Goal: Information Seeking & Learning: Understand process/instructions

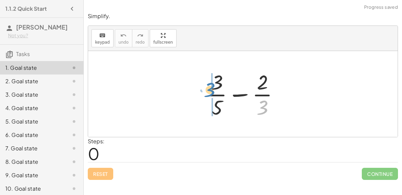
drag, startPoint x: 263, startPoint y: 103, endPoint x: 210, endPoint y: 85, distance: 55.8
click at [210, 85] on div at bounding box center [246, 94] width 84 height 52
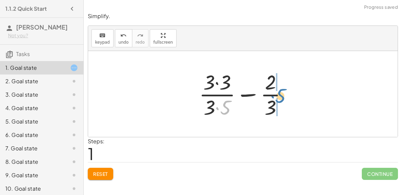
drag, startPoint x: 225, startPoint y: 104, endPoint x: 280, endPoint y: 93, distance: 56.2
click at [280, 93] on div at bounding box center [246, 94] width 100 height 52
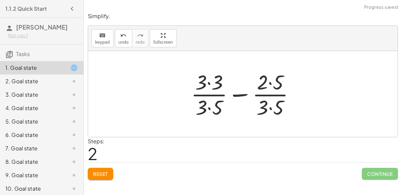
click at [270, 105] on div at bounding box center [246, 94] width 116 height 52
click at [271, 83] on div at bounding box center [245, 94] width 115 height 52
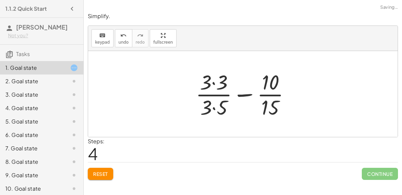
click at [214, 83] on div at bounding box center [246, 94] width 106 height 52
click at [213, 109] on div at bounding box center [246, 94] width 106 height 52
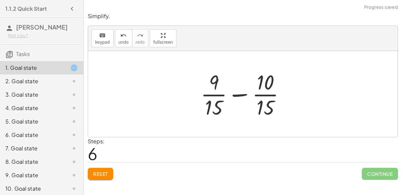
click at [235, 94] on div at bounding box center [246, 94] width 97 height 52
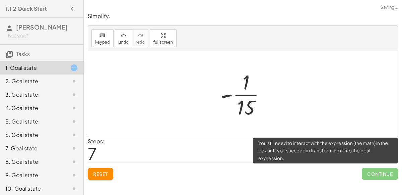
click at [379, 178] on span "Continue" at bounding box center [380, 174] width 36 height 12
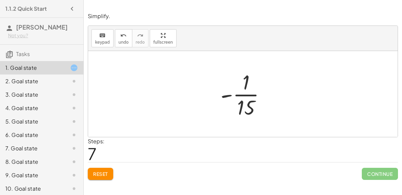
click at [244, 94] on div at bounding box center [245, 94] width 57 height 52
click at [228, 95] on div at bounding box center [245, 94] width 57 height 52
click at [105, 174] on span "Reset" at bounding box center [100, 174] width 15 height 6
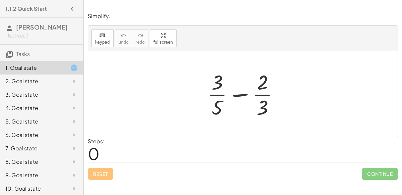
click at [240, 92] on div at bounding box center [246, 94] width 84 height 52
click at [262, 88] on div at bounding box center [246, 94] width 84 height 52
click at [261, 105] on div at bounding box center [246, 94] width 84 height 52
click at [219, 108] on div at bounding box center [246, 94] width 84 height 52
click at [217, 86] on div at bounding box center [246, 94] width 84 height 52
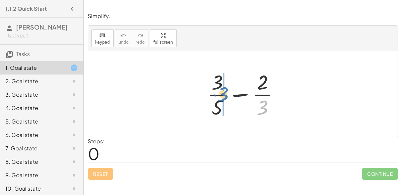
drag, startPoint x: 262, startPoint y: 102, endPoint x: 224, endPoint y: 89, distance: 40.8
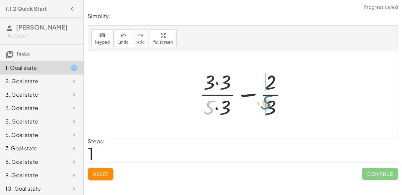
drag, startPoint x: 210, startPoint y: 106, endPoint x: 266, endPoint y: 101, distance: 56.6
click at [266, 101] on div at bounding box center [246, 94] width 100 height 52
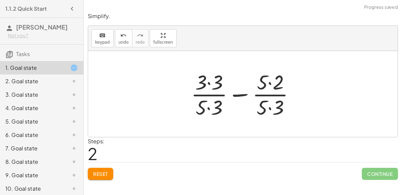
click at [270, 104] on div at bounding box center [246, 94] width 116 height 52
click at [206, 107] on div at bounding box center [245, 94] width 115 height 52
click at [209, 105] on div at bounding box center [245, 94] width 115 height 52
click at [208, 82] on div at bounding box center [245, 94] width 115 height 52
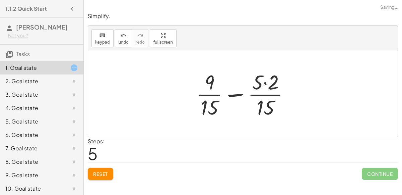
click at [266, 83] on div at bounding box center [245, 94] width 105 height 52
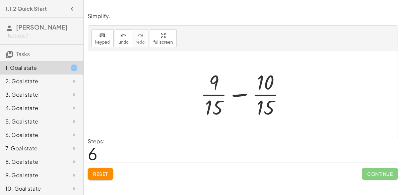
click at [237, 94] on div at bounding box center [246, 94] width 97 height 52
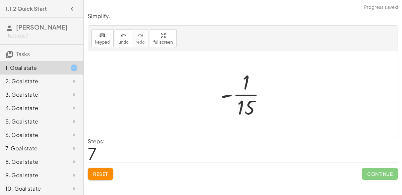
click at [237, 94] on div at bounding box center [245, 94] width 57 height 52
click at [121, 38] on icon "undo" at bounding box center [123, 36] width 6 height 8
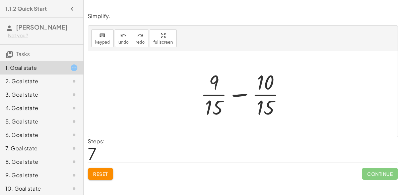
click at [210, 79] on div at bounding box center [246, 94] width 97 height 52
click at [216, 102] on div at bounding box center [246, 94] width 97 height 52
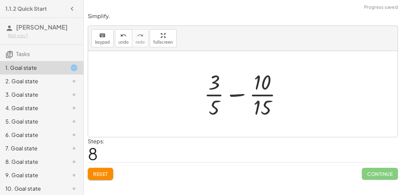
click at [258, 93] on div at bounding box center [246, 94] width 90 height 52
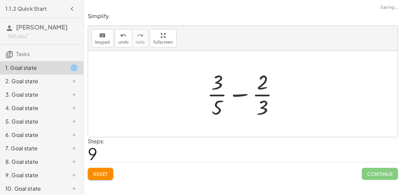
click at [239, 94] on div at bounding box center [246, 94] width 84 height 52
click at [123, 34] on icon "undo" at bounding box center [123, 36] width 6 height 8
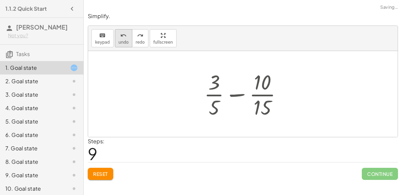
click at [123, 34] on icon "undo" at bounding box center [123, 36] width 6 height 8
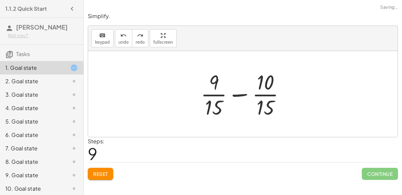
click at [232, 95] on div at bounding box center [246, 94] width 97 height 52
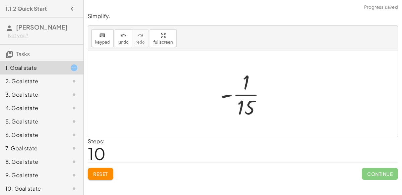
click at [91, 172] on button "Reset" at bounding box center [100, 174] width 25 height 12
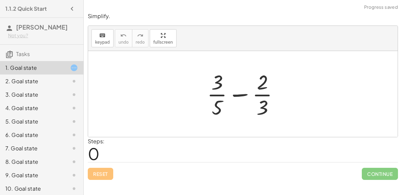
click at [63, 77] on div at bounding box center [68, 81] width 19 height 8
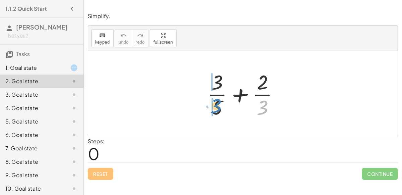
drag, startPoint x: 261, startPoint y: 111, endPoint x: 213, endPoint y: 110, distance: 47.3
click at [213, 110] on div at bounding box center [246, 94] width 84 height 52
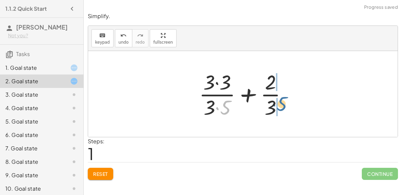
drag, startPoint x: 223, startPoint y: 109, endPoint x: 279, endPoint y: 105, distance: 56.8
click at [279, 105] on div at bounding box center [246, 94] width 100 height 52
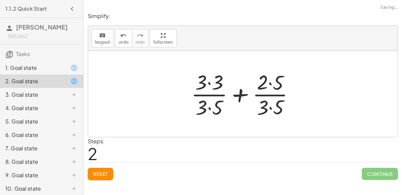
click at [279, 105] on div at bounding box center [246, 94] width 116 height 52
click at [269, 87] on div at bounding box center [245, 94] width 115 height 52
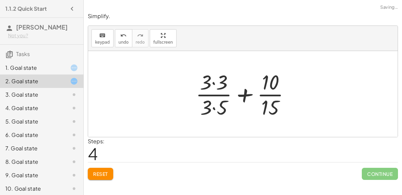
click at [212, 80] on div at bounding box center [246, 94] width 106 height 52
click at [212, 106] on div at bounding box center [246, 94] width 106 height 52
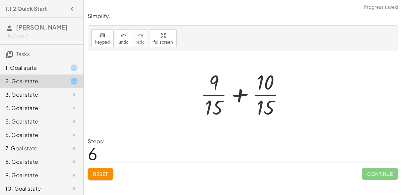
click at [238, 95] on div at bounding box center [246, 94] width 97 height 52
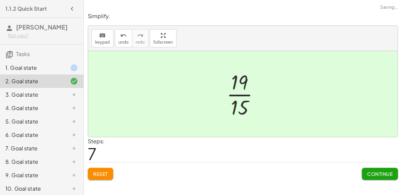
click at [62, 97] on div at bounding box center [68, 95] width 19 height 8
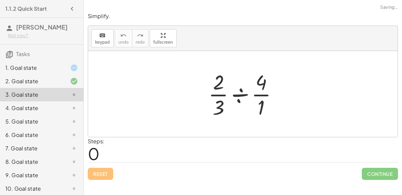
click at [236, 90] on div at bounding box center [245, 94] width 81 height 52
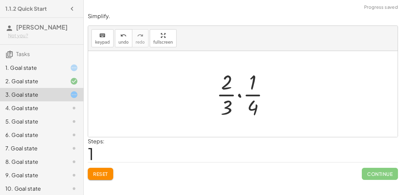
click at [239, 93] on div at bounding box center [245, 94] width 65 height 52
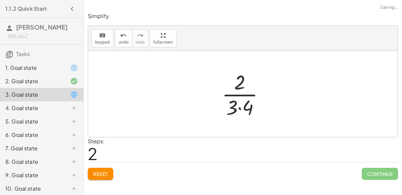
click at [239, 105] on div at bounding box center [246, 94] width 55 height 52
click at [234, 96] on div at bounding box center [245, 94] width 45 height 52
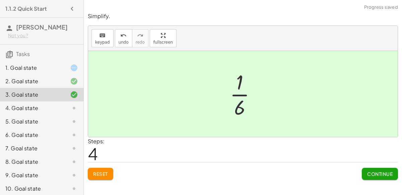
click at [67, 128] on div "4. Goal state" at bounding box center [42, 134] width 84 height 13
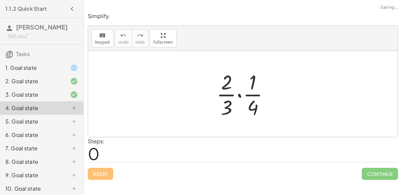
click at [242, 94] on div at bounding box center [245, 94] width 65 height 52
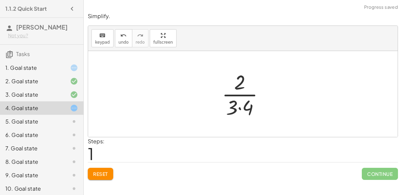
click at [238, 105] on div at bounding box center [246, 94] width 55 height 52
click at [243, 94] on div at bounding box center [245, 94] width 45 height 52
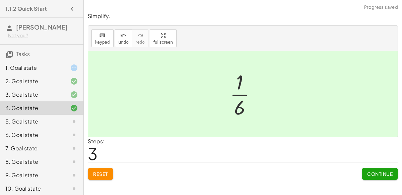
click at [57, 124] on div "5. Goal state" at bounding box center [32, 121] width 54 height 8
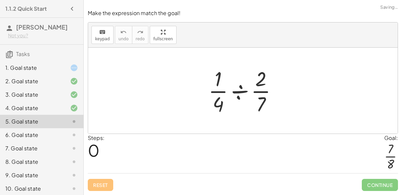
click at [240, 91] on div at bounding box center [245, 91] width 81 height 52
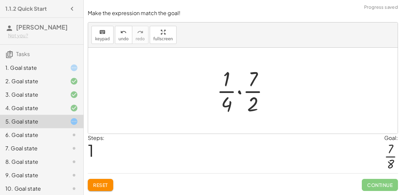
click at [238, 92] on div at bounding box center [246, 91] width 64 height 52
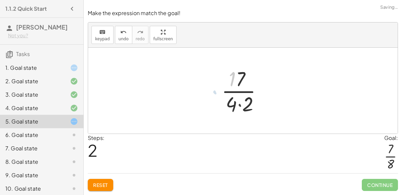
click at [238, 92] on div at bounding box center [246, 91] width 54 height 52
click at [237, 103] on div at bounding box center [246, 91] width 54 height 52
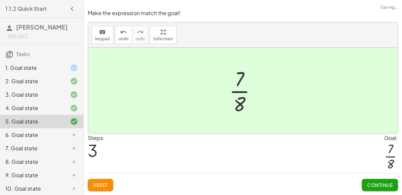
click at [235, 91] on div at bounding box center [245, 91] width 39 height 52
click at [50, 131] on div "6. Goal state" at bounding box center [32, 135] width 54 height 8
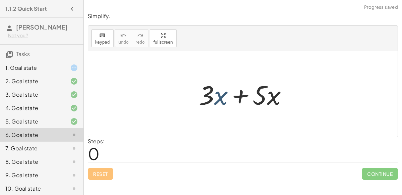
click at [222, 98] on div at bounding box center [246, 94] width 101 height 35
click at [243, 94] on div at bounding box center [246, 94] width 101 height 35
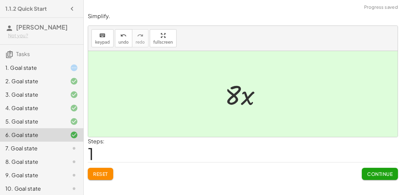
click at [20, 146] on div "7. Goal state" at bounding box center [32, 148] width 54 height 8
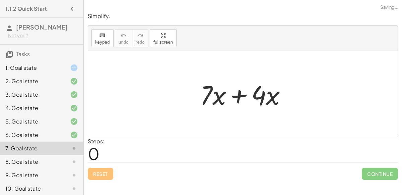
click at [243, 93] on div at bounding box center [246, 94] width 98 height 35
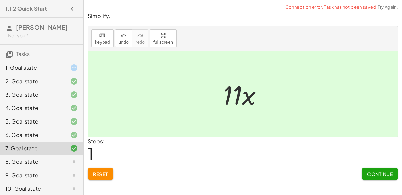
click at [56, 159] on div "8. Goal state" at bounding box center [32, 162] width 54 height 8
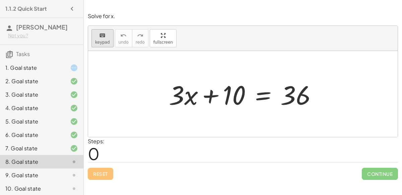
click at [99, 41] on span "keypad" at bounding box center [102, 42] width 15 height 5
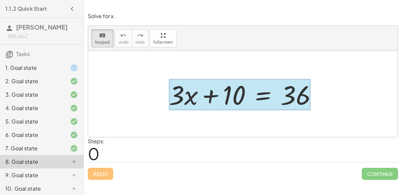
click at [269, 98] on div at bounding box center [240, 94] width 142 height 31
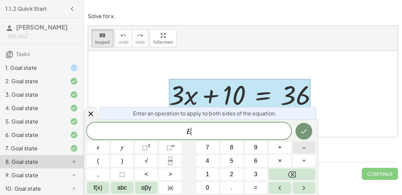
click at [300, 151] on button "–" at bounding box center [304, 148] width 22 height 12
click at [212, 168] on button "1" at bounding box center [208, 174] width 22 height 12
click at [208, 185] on span "0" at bounding box center [207, 187] width 3 height 9
click at [308, 134] on icon "Done" at bounding box center [304, 131] width 8 height 8
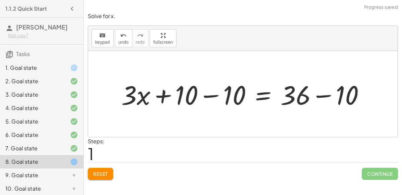
click at [200, 93] on div at bounding box center [246, 94] width 256 height 35
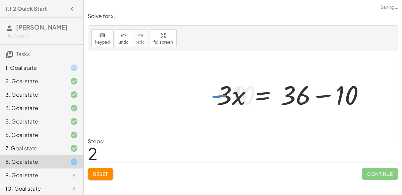
click at [327, 94] on div at bounding box center [293, 94] width 160 height 35
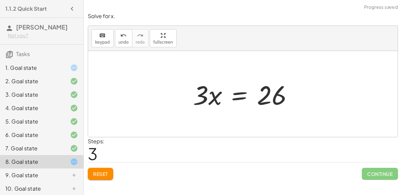
click at [235, 96] on div at bounding box center [246, 94] width 112 height 35
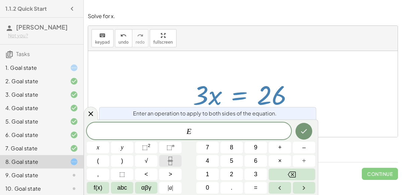
click at [171, 165] on button "Fraction" at bounding box center [170, 161] width 22 height 12
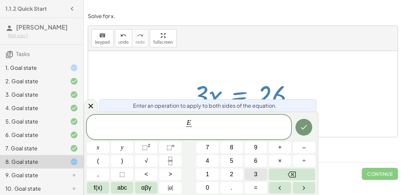
click at [250, 170] on button "3" at bounding box center [256, 174] width 22 height 12
click at [302, 120] on button "Done" at bounding box center [304, 127] width 17 height 17
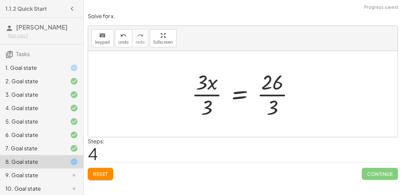
click at [212, 92] on div at bounding box center [245, 94] width 115 height 52
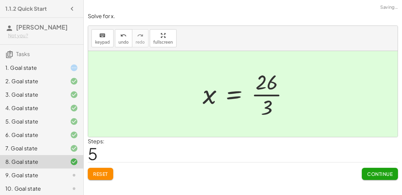
click at [265, 93] on div at bounding box center [249, 94] width 98 height 52
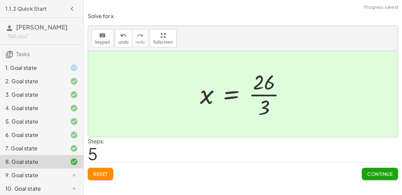
click at [67, 173] on div at bounding box center [68, 175] width 19 height 8
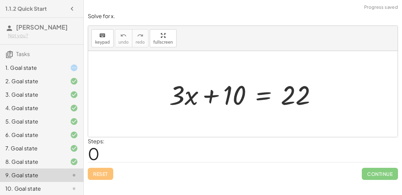
click at [258, 96] on div at bounding box center [246, 94] width 160 height 35
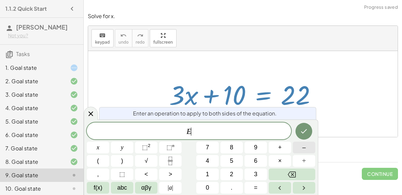
click at [298, 150] on button "–" at bounding box center [304, 148] width 22 height 12
click at [206, 172] on span "1" at bounding box center [207, 174] width 3 height 9
click at [209, 184] on span "0" at bounding box center [207, 187] width 3 height 9
click at [300, 129] on icon "Done" at bounding box center [304, 131] width 8 height 8
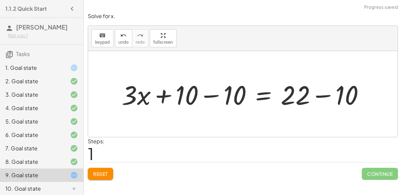
click at [209, 91] on div at bounding box center [245, 94] width 255 height 35
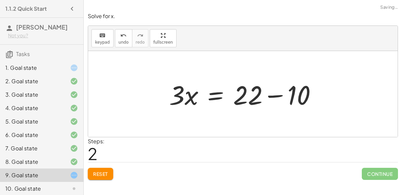
click at [280, 96] on div at bounding box center [246, 94] width 160 height 35
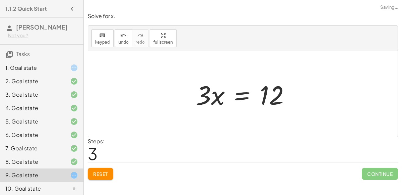
click at [235, 98] on div at bounding box center [246, 94] width 106 height 35
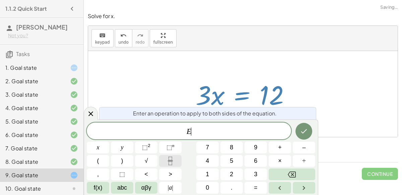
click at [179, 160] on button "Fraction" at bounding box center [170, 161] width 22 height 12
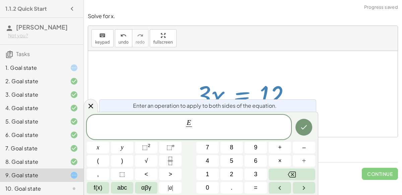
click at [244, 174] on div "E ​ ​ x y ⬚ 2 ⬚ n 7 8 9 + – ( ) √ 4 5 6 × ÷ , ⬚ < > 1 2 3 f(x) abc αβγ | a | 0 …" at bounding box center [201, 154] width 229 height 79
click at [253, 174] on button "3" at bounding box center [256, 174] width 22 height 12
click at [309, 129] on button "Done" at bounding box center [304, 127] width 17 height 17
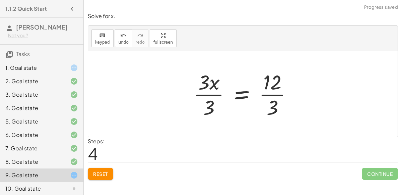
click at [210, 94] on div at bounding box center [246, 94] width 111 height 52
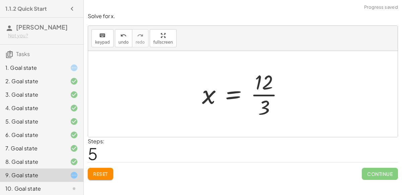
click at [258, 95] on div at bounding box center [246, 94] width 94 height 52
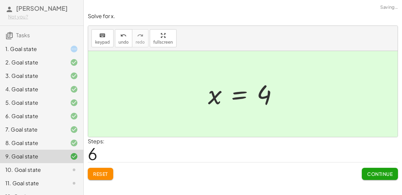
scroll to position [29, 0]
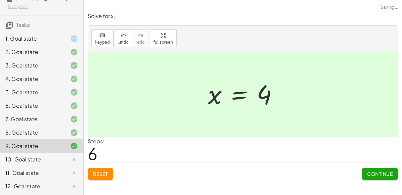
click at [41, 157] on div "10. Goal state" at bounding box center [32, 159] width 54 height 8
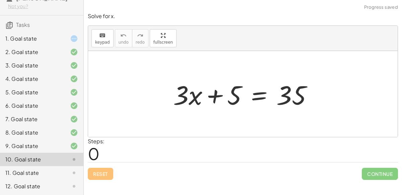
click at [258, 98] on div at bounding box center [246, 94] width 152 height 35
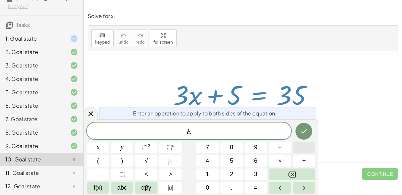
click at [301, 152] on button "–" at bounding box center [304, 148] width 22 height 12
click at [238, 159] on button "5" at bounding box center [232, 161] width 22 height 12
click at [304, 129] on icon "Done" at bounding box center [304, 131] width 8 height 8
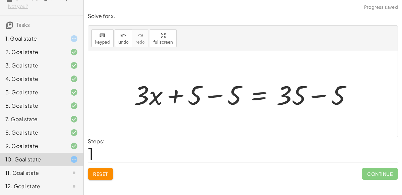
click at [210, 95] on div at bounding box center [245, 94] width 230 height 35
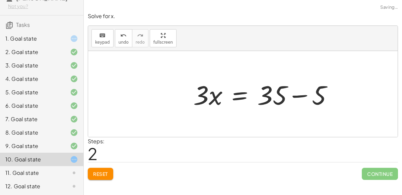
click at [316, 96] on div at bounding box center [266, 94] width 152 height 35
click at [238, 88] on div at bounding box center [245, 94] width 111 height 35
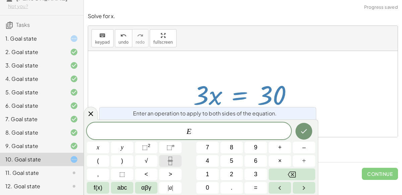
click at [173, 164] on icon "Fraction" at bounding box center [170, 161] width 8 height 8
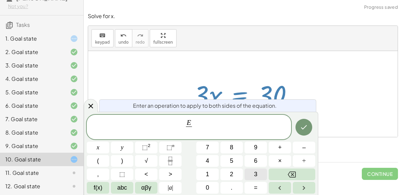
click at [253, 172] on button "3" at bounding box center [256, 174] width 22 height 12
click at [303, 131] on button "Done" at bounding box center [304, 127] width 17 height 17
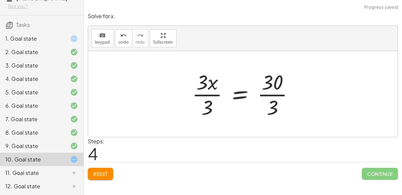
click at [215, 97] on div at bounding box center [246, 94] width 114 height 52
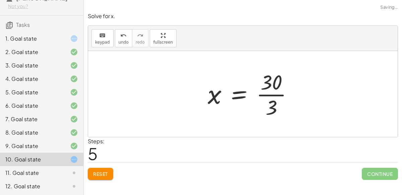
click at [277, 91] on div at bounding box center [253, 94] width 97 height 52
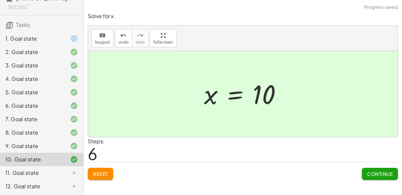
click at [60, 167] on div "11. Goal state" at bounding box center [42, 172] width 84 height 13
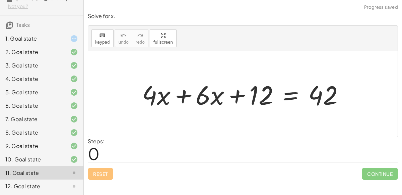
click at [182, 92] on div at bounding box center [246, 94] width 214 height 35
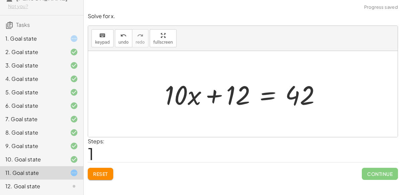
click at [263, 93] on div at bounding box center [246, 94] width 168 height 35
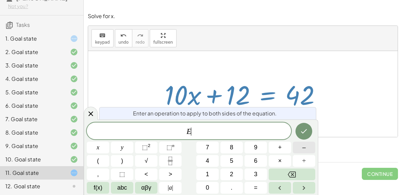
click at [302, 150] on button "–" at bounding box center [304, 148] width 22 height 12
click at [215, 171] on button "1" at bounding box center [208, 174] width 22 height 12
click at [233, 175] on button "2" at bounding box center [232, 174] width 22 height 12
click at [301, 130] on icon "Done" at bounding box center [304, 131] width 8 height 8
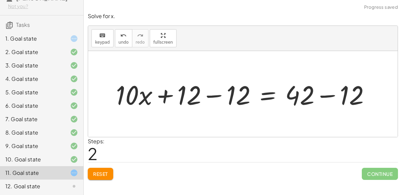
click at [218, 91] on div at bounding box center [246, 94] width 266 height 35
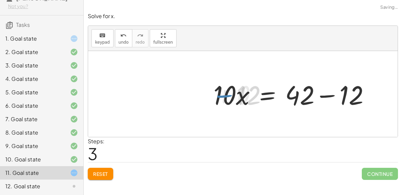
click at [318, 96] on div at bounding box center [295, 94] width 168 height 35
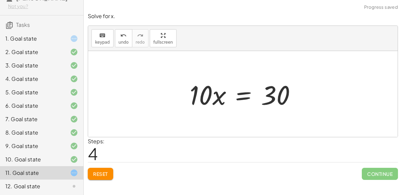
click at [211, 92] on div at bounding box center [245, 94] width 118 height 35
click at [232, 95] on div at bounding box center [245, 94] width 118 height 35
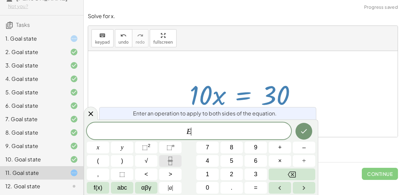
click at [173, 159] on icon "Fraction" at bounding box center [170, 161] width 8 height 8
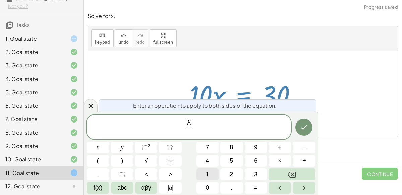
click at [206, 171] on span "1" at bounding box center [207, 174] width 3 height 9
click at [209, 185] on button "0" at bounding box center [208, 188] width 22 height 12
click at [306, 127] on icon "Done" at bounding box center [304, 127] width 8 height 8
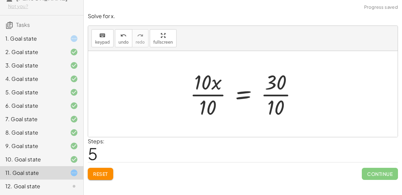
click at [210, 99] on div at bounding box center [247, 94] width 120 height 52
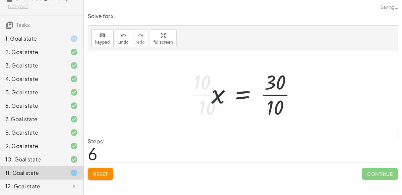
click at [260, 96] on div at bounding box center [256, 94] width 97 height 52
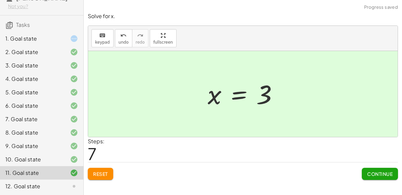
click at [59, 179] on div "12. Goal state" at bounding box center [42, 185] width 84 height 13
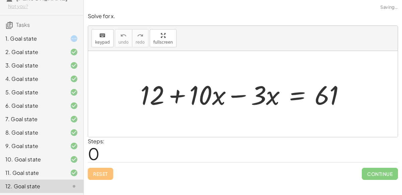
click at [235, 96] on div at bounding box center [245, 94] width 217 height 35
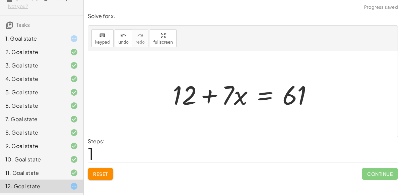
click at [266, 93] on div at bounding box center [245, 94] width 153 height 35
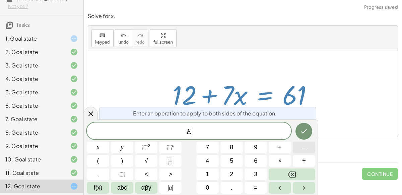
click at [308, 146] on button "–" at bounding box center [304, 148] width 22 height 12
click at [203, 171] on button "1" at bounding box center [208, 174] width 22 height 12
click at [236, 173] on button "2" at bounding box center [232, 174] width 22 height 12
click at [303, 136] on button "Done" at bounding box center [304, 131] width 17 height 17
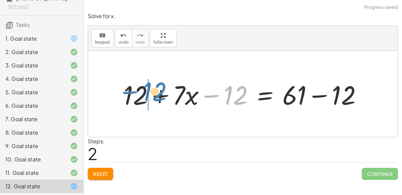
drag, startPoint x: 229, startPoint y: 97, endPoint x: 148, endPoint y: 94, distance: 81.2
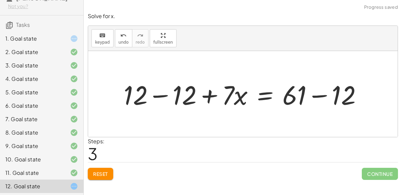
click at [155, 96] on div at bounding box center [245, 94] width 251 height 35
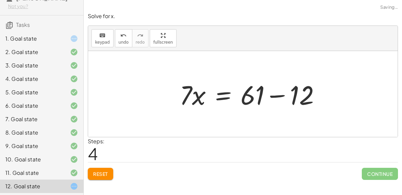
click at [313, 93] on div at bounding box center [252, 94] width 153 height 35
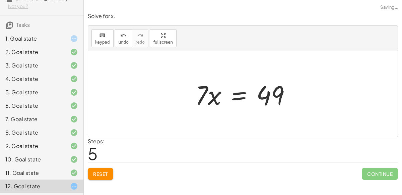
click at [232, 92] on div at bounding box center [245, 94] width 107 height 35
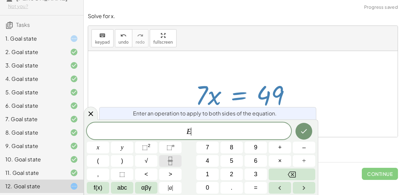
click at [171, 157] on icon "Fraction" at bounding box center [170, 161] width 8 height 8
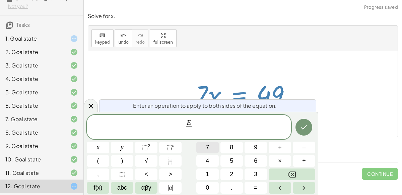
click at [205, 145] on button "7" at bounding box center [208, 148] width 22 height 12
click at [303, 133] on button "Done" at bounding box center [304, 127] width 17 height 17
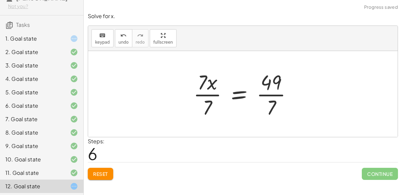
click at [209, 95] on div at bounding box center [245, 94] width 111 height 52
click at [270, 90] on div at bounding box center [253, 94] width 97 height 52
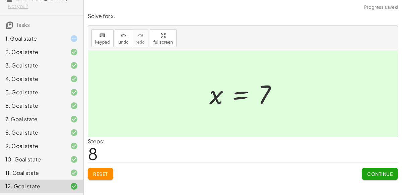
scroll to position [0, 0]
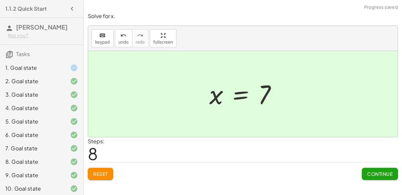
click at [55, 66] on div "1. Goal state" at bounding box center [32, 68] width 54 height 8
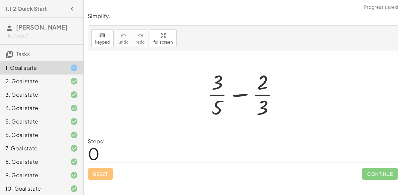
click at [233, 94] on div at bounding box center [246, 94] width 84 height 52
drag, startPoint x: 217, startPoint y: 101, endPoint x: 220, endPoint y: 98, distance: 4.3
click at [220, 98] on div at bounding box center [246, 94] width 84 height 52
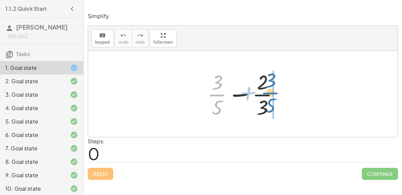
drag, startPoint x: 220, startPoint y: 98, endPoint x: 273, endPoint y: 96, distance: 53.4
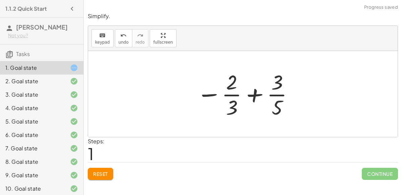
click at [211, 93] on div at bounding box center [246, 94] width 105 height 52
drag, startPoint x: 231, startPoint y: 103, endPoint x: 272, endPoint y: 87, distance: 44.0
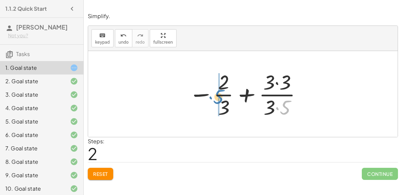
drag, startPoint x: 283, startPoint y: 104, endPoint x: 216, endPoint y: 93, distance: 67.6
click at [216, 93] on div at bounding box center [245, 94] width 121 height 52
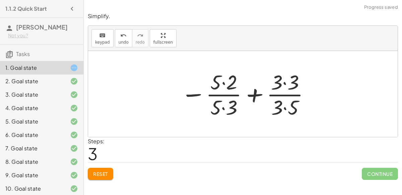
click at [229, 104] on div at bounding box center [246, 94] width 136 height 52
click at [282, 102] on div at bounding box center [246, 94] width 136 height 52
click at [283, 107] on div at bounding box center [246, 94] width 136 height 52
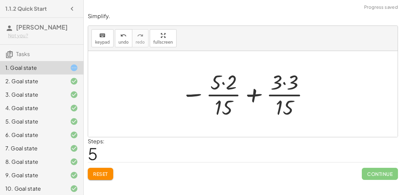
click at [257, 95] on div at bounding box center [246, 94] width 136 height 52
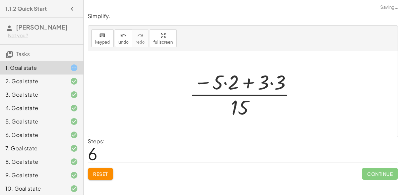
click at [249, 84] on div at bounding box center [245, 94] width 119 height 52
click at [230, 82] on div at bounding box center [245, 94] width 119 height 52
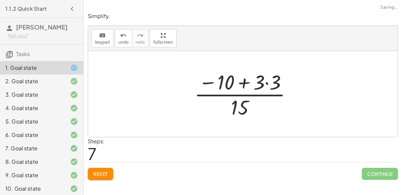
click at [257, 80] on div at bounding box center [246, 94] width 110 height 52
click at [244, 81] on div at bounding box center [246, 94] width 110 height 52
click at [266, 80] on div at bounding box center [246, 94] width 110 height 52
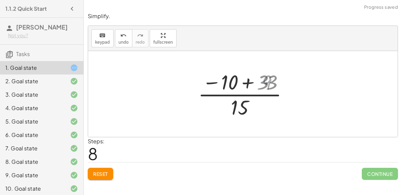
click at [266, 80] on div at bounding box center [246, 94] width 92 height 52
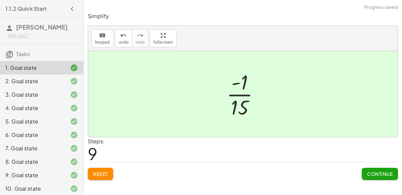
scroll to position [29, 0]
